Goal: Information Seeking & Learning: Find specific page/section

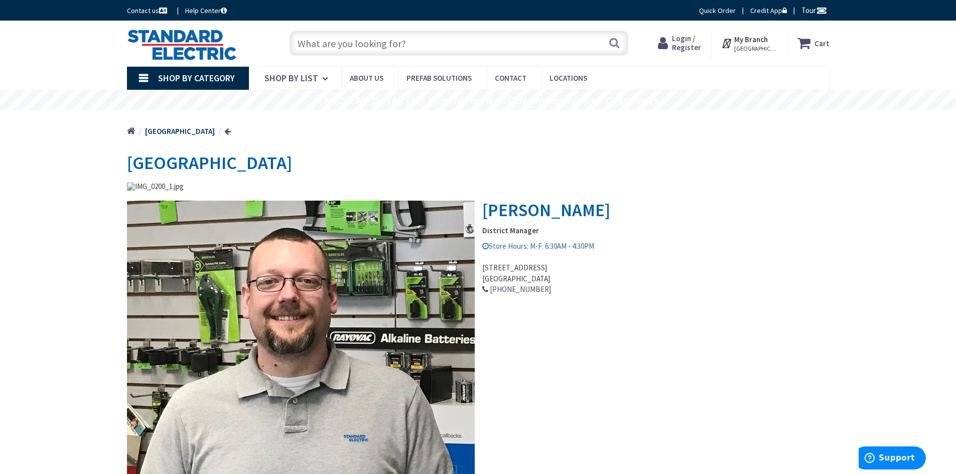
click at [426, 42] on input "text" at bounding box center [459, 43] width 339 height 25
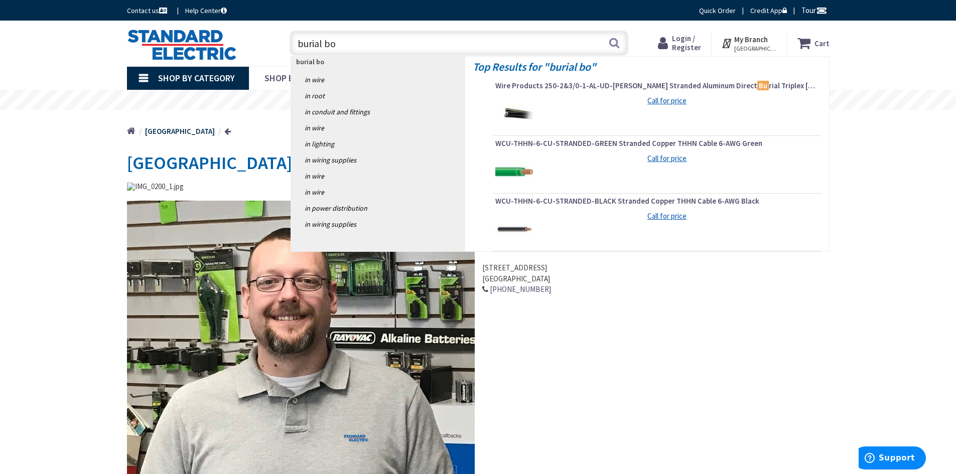
type input "burial box"
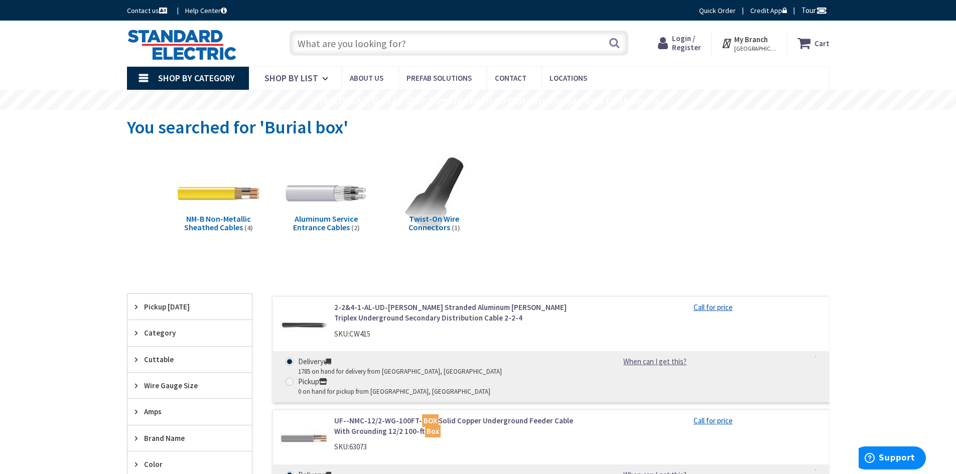
click at [371, 42] on input "text" at bounding box center [459, 43] width 339 height 25
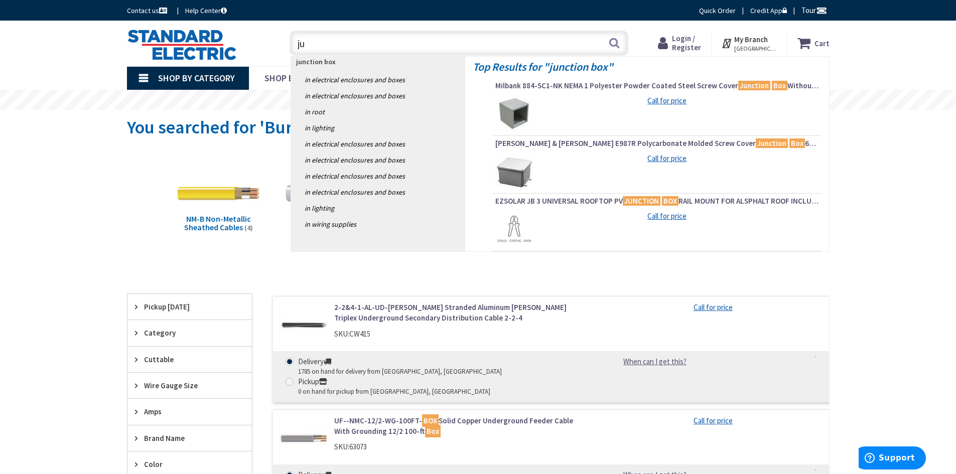
type input "j"
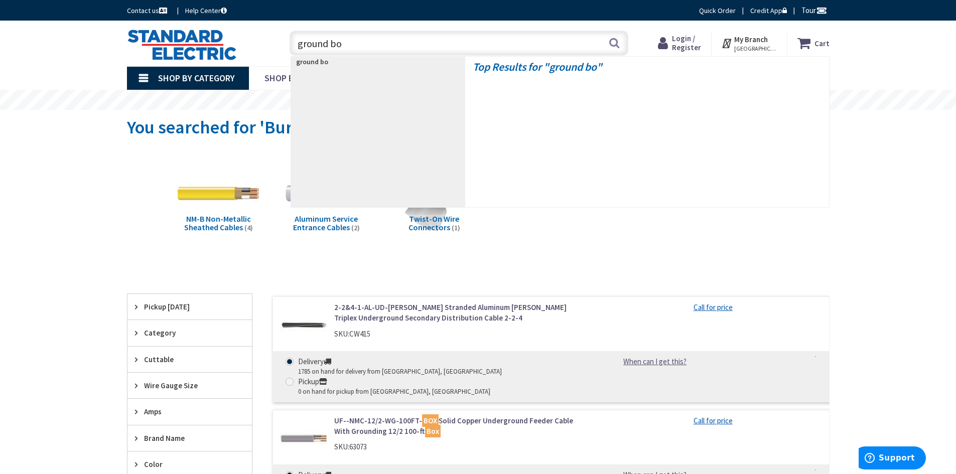
type input "ground box"
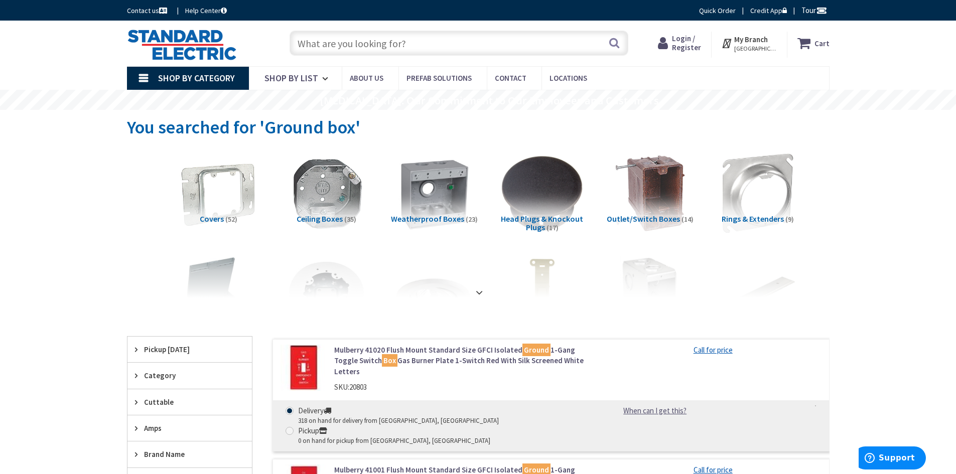
click at [695, 44] on span "Login / Register" at bounding box center [686, 43] width 29 height 19
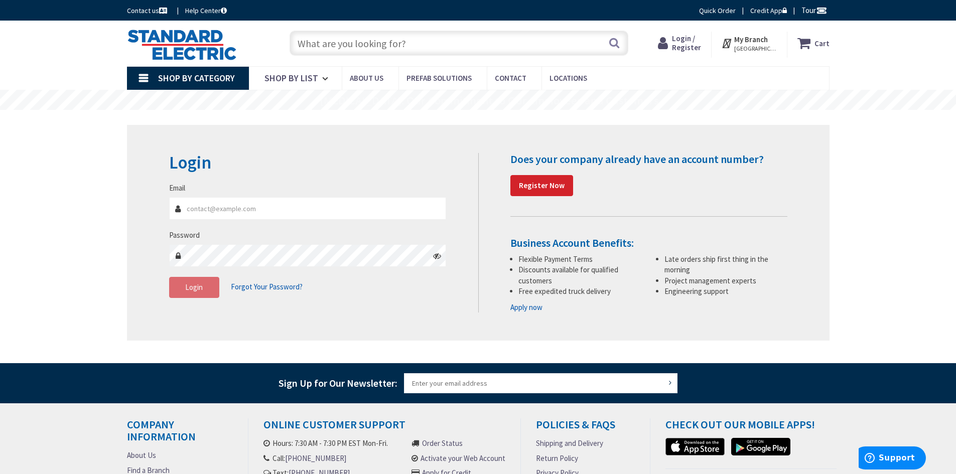
click at [346, 211] on input "Email" at bounding box center [308, 208] width 278 height 23
type input "jon@boisvertelectric.com"
click at [205, 294] on button "Login" at bounding box center [194, 287] width 50 height 21
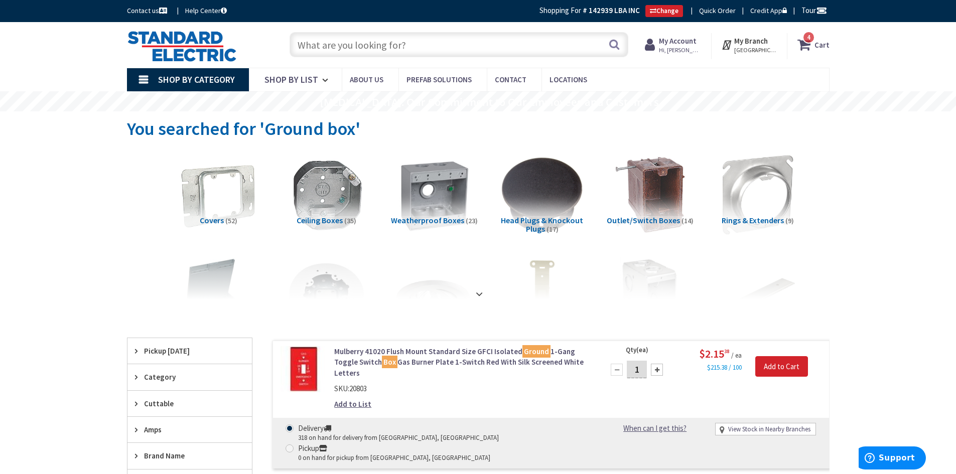
click at [365, 50] on input "text" at bounding box center [459, 44] width 339 height 25
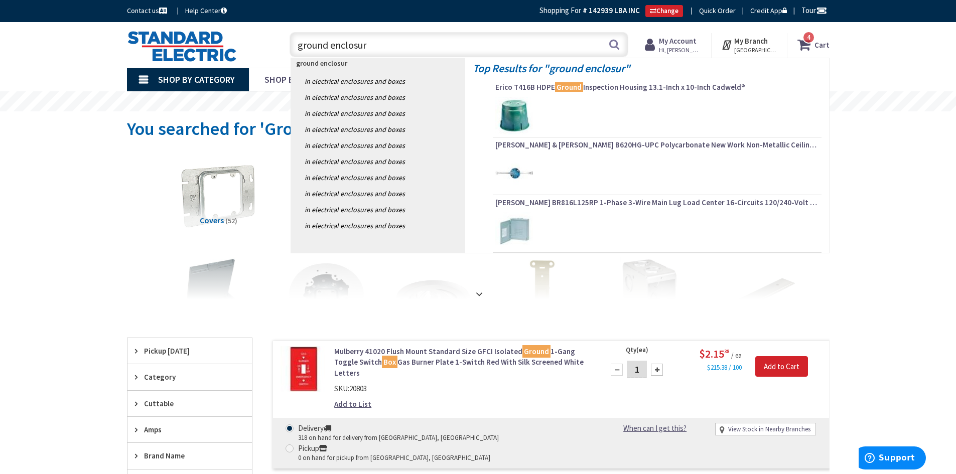
type input "ground enclosure"
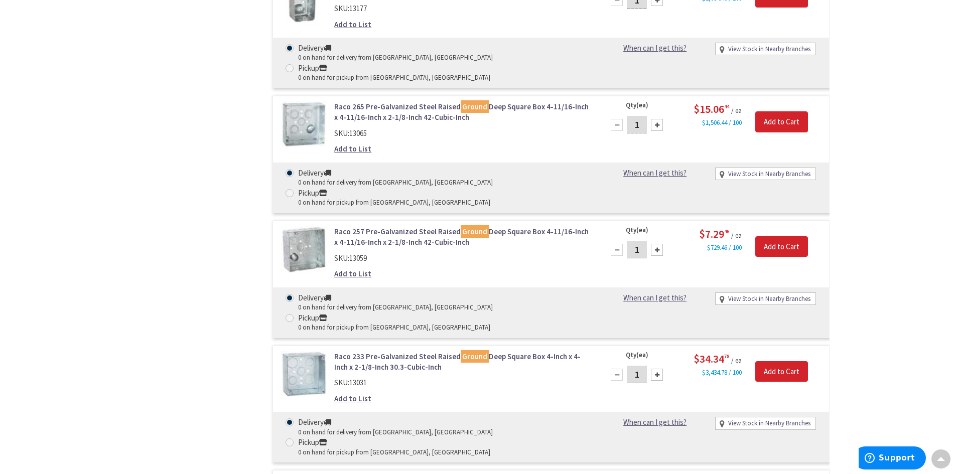
scroll to position [1156, 0]
